Goal: Task Accomplishment & Management: Manage account settings

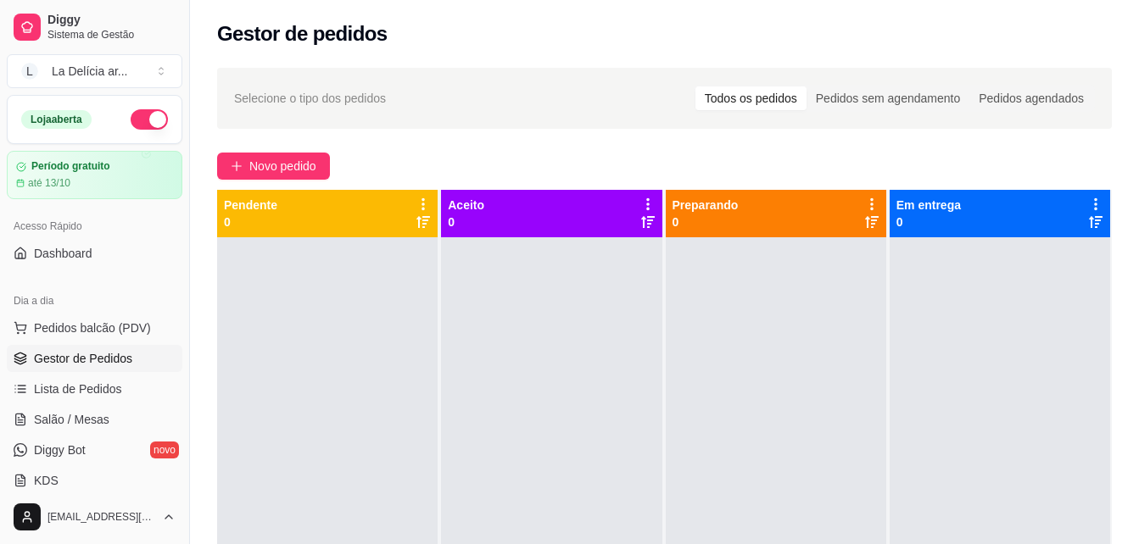
click at [120, 350] on span "Gestor de Pedidos" at bounding box center [83, 358] width 98 height 17
click at [98, 385] on span "Lista de Pedidos" at bounding box center [78, 389] width 88 height 17
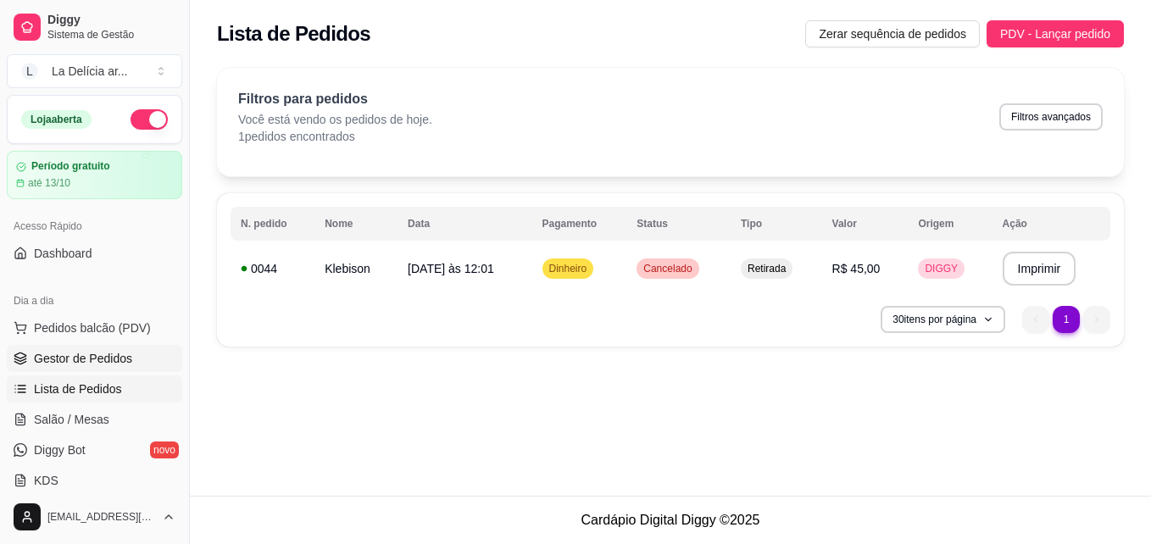
click at [98, 362] on span "Gestor de Pedidos" at bounding box center [83, 358] width 98 height 17
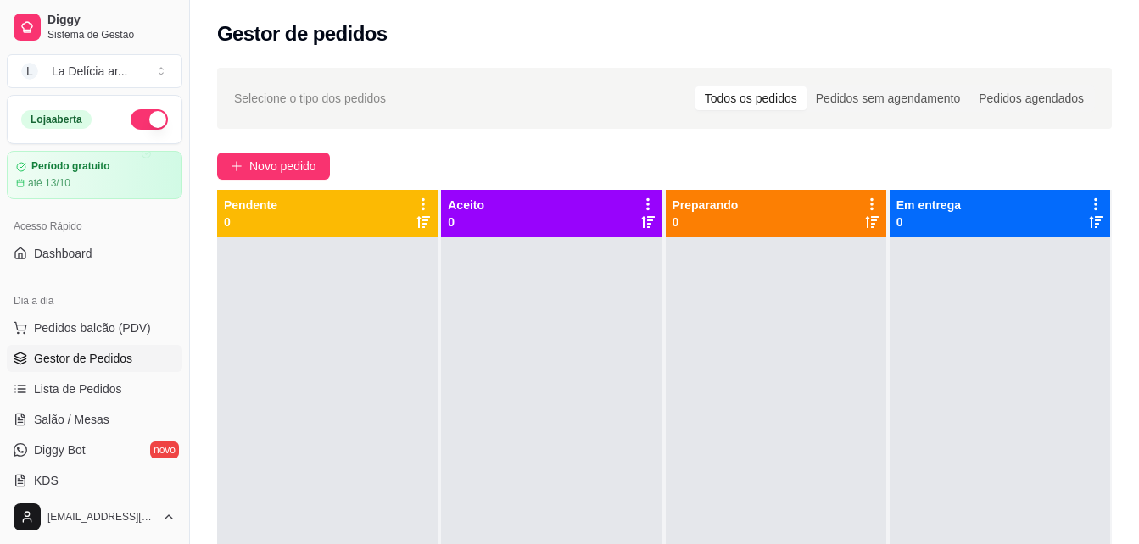
click at [104, 363] on span "Gestor de Pedidos" at bounding box center [83, 358] width 98 height 17
